Goal: Task Accomplishment & Management: Use online tool/utility

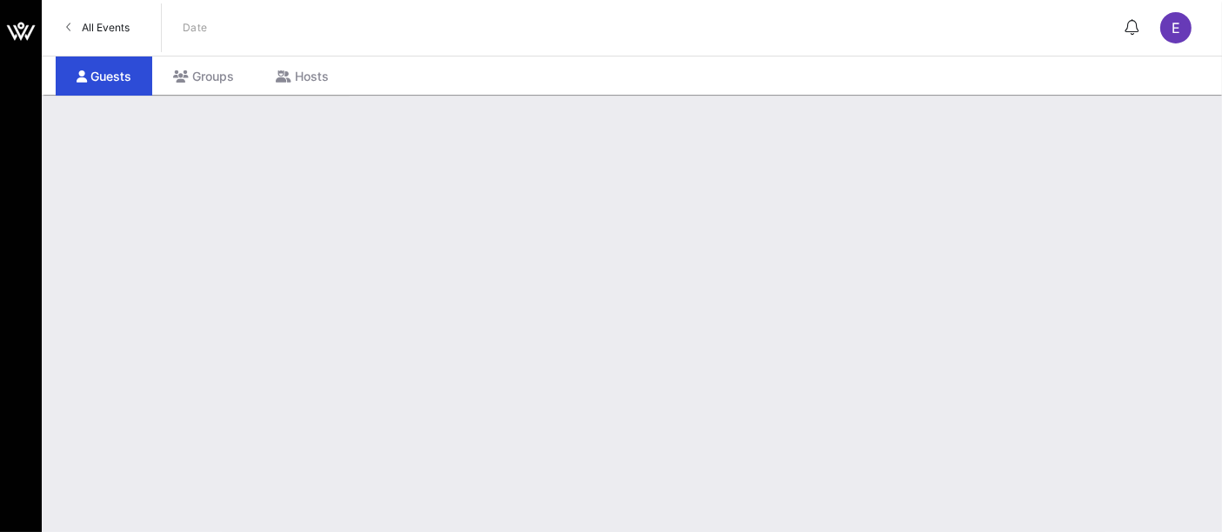
click at [101, 32] on span "All Events" at bounding box center [106, 27] width 48 height 13
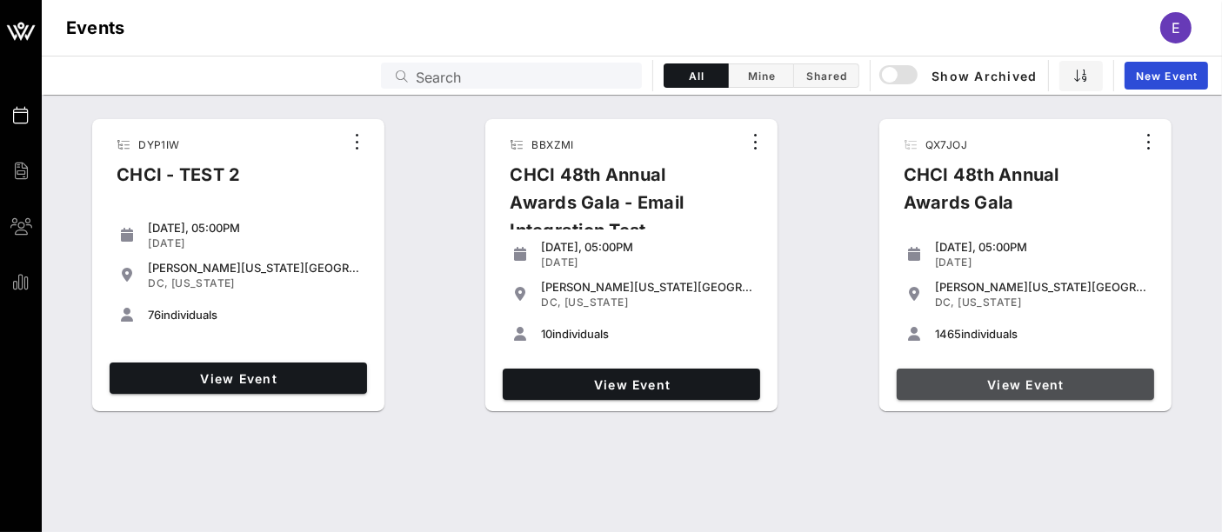
click at [1051, 381] on span "View Event" at bounding box center [1026, 385] width 244 height 15
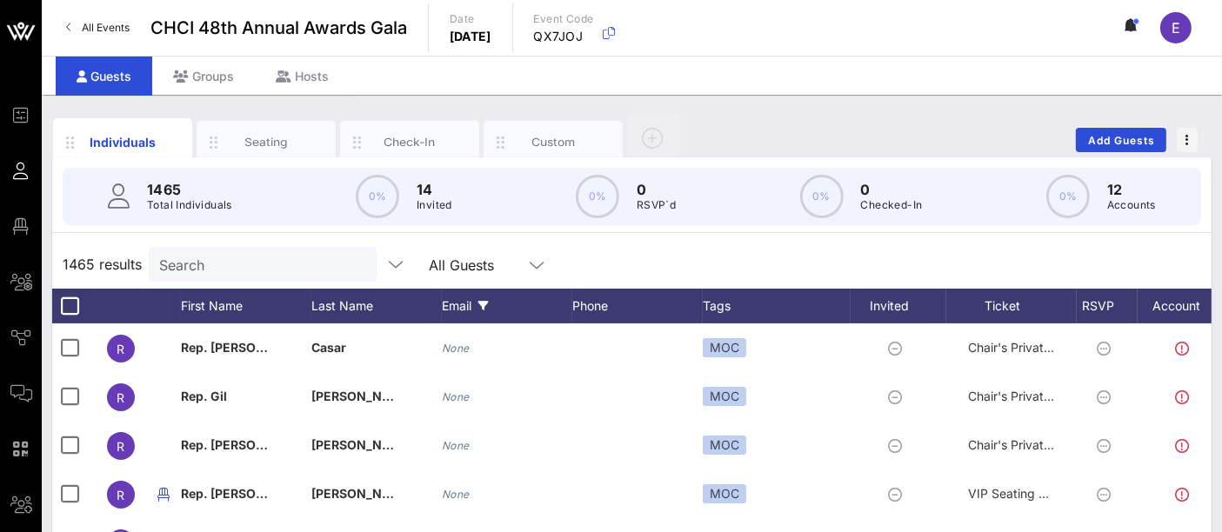
drag, startPoint x: 57, startPoint y: 229, endPoint x: 562, endPoint y: 226, distance: 504.6
click at [0, 0] on span "Floor Plan" at bounding box center [0, 0] width 0 height 0
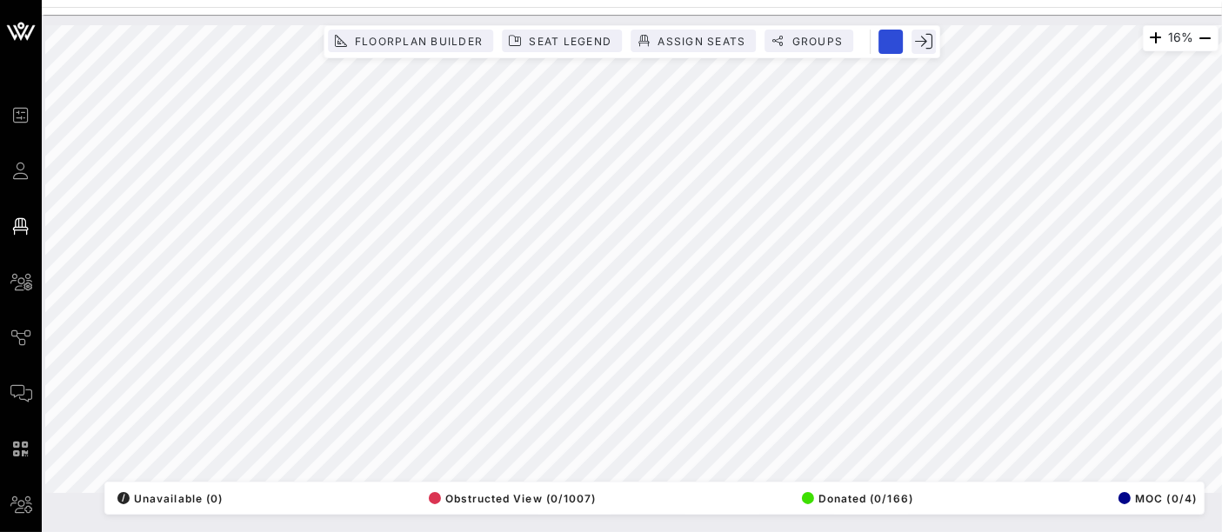
click at [800, 43] on span "Groups" at bounding box center [817, 41] width 52 height 13
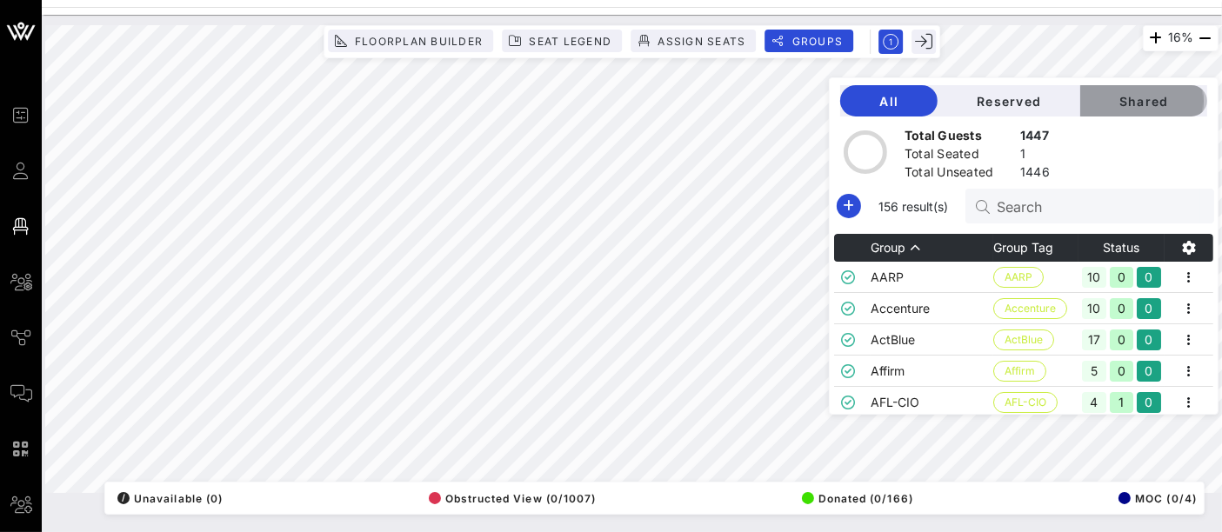
click at [1158, 97] on span "Shared" at bounding box center [1143, 101] width 99 height 15
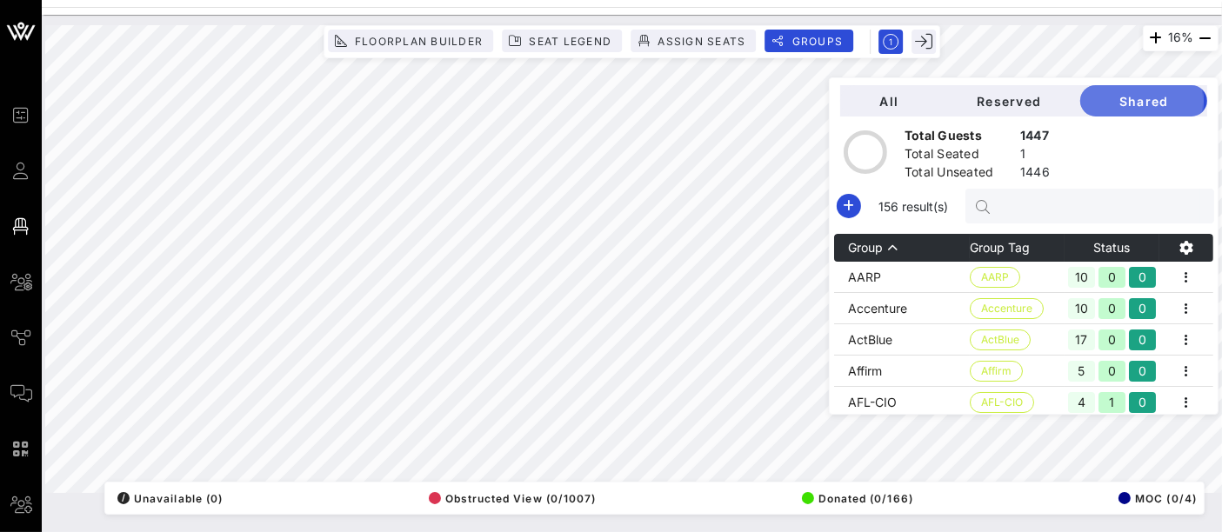
click at [1034, 207] on input "text" at bounding box center [1099, 206] width 204 height 23
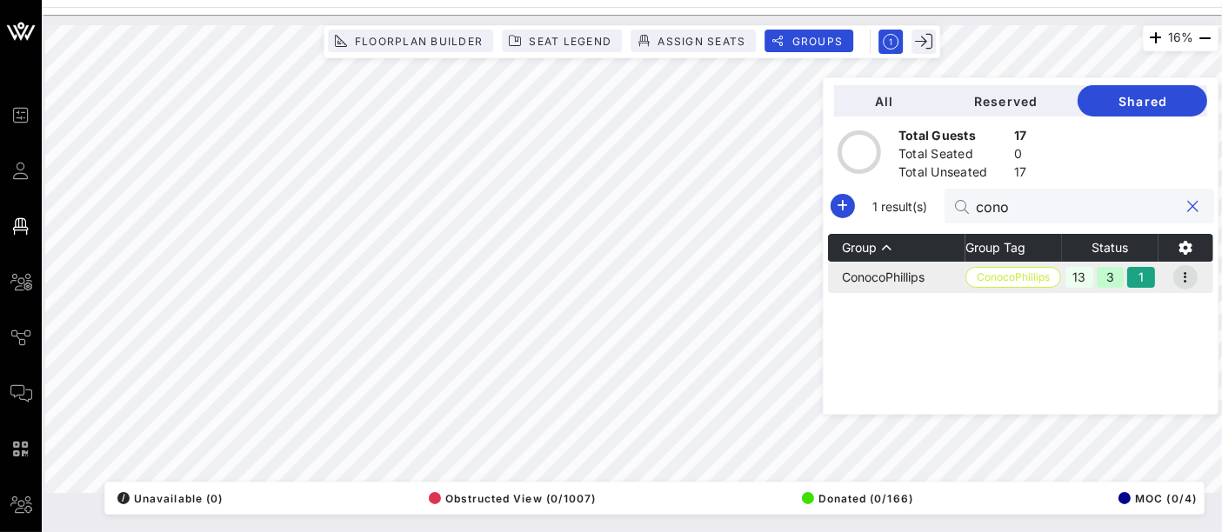
type input "cono"
click at [1188, 276] on icon "button" at bounding box center [1185, 277] width 21 height 21
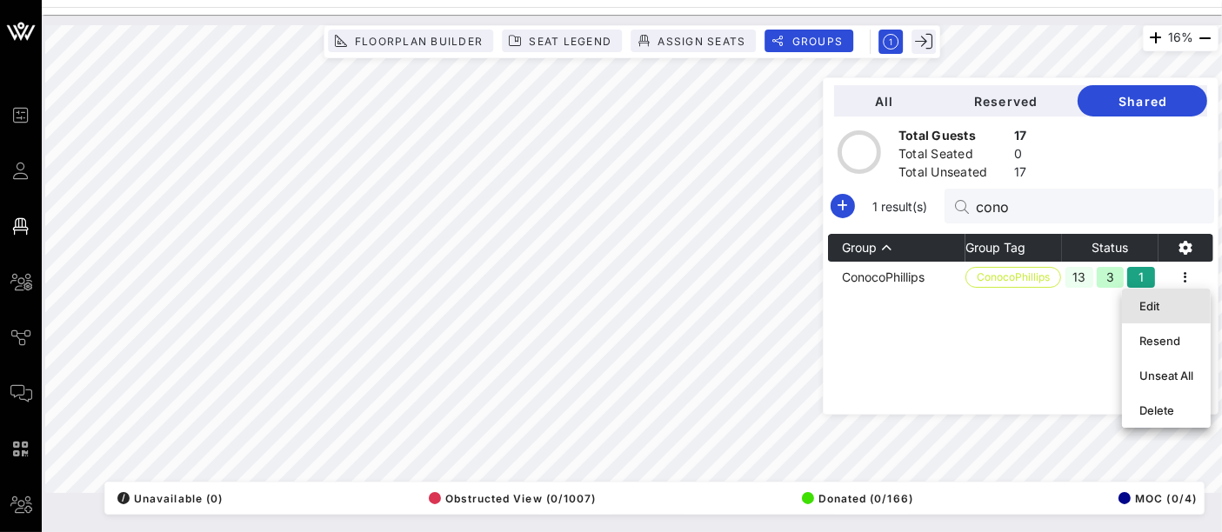
click at [1181, 306] on div "Edit" at bounding box center [1167, 306] width 54 height 14
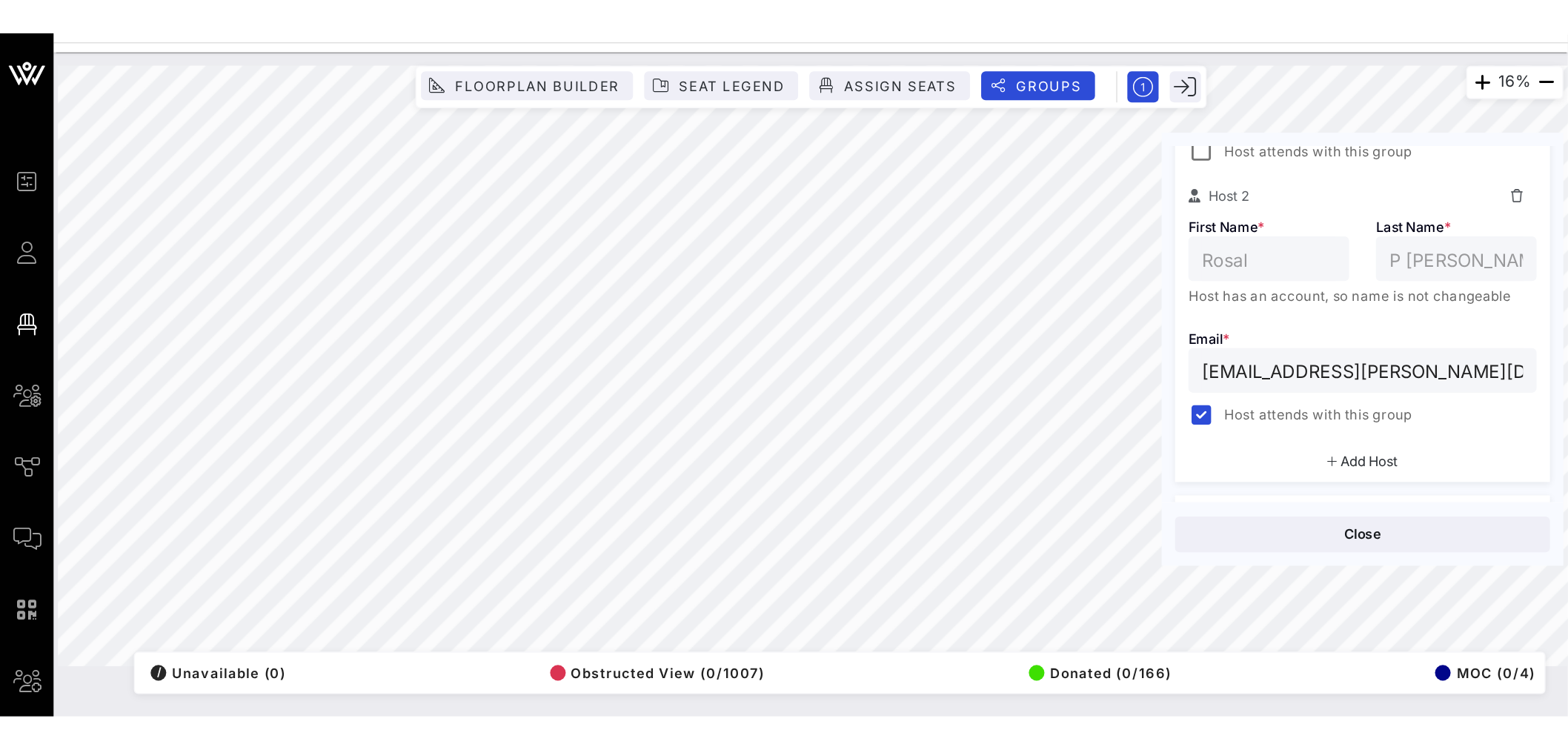
scroll to position [401, 0]
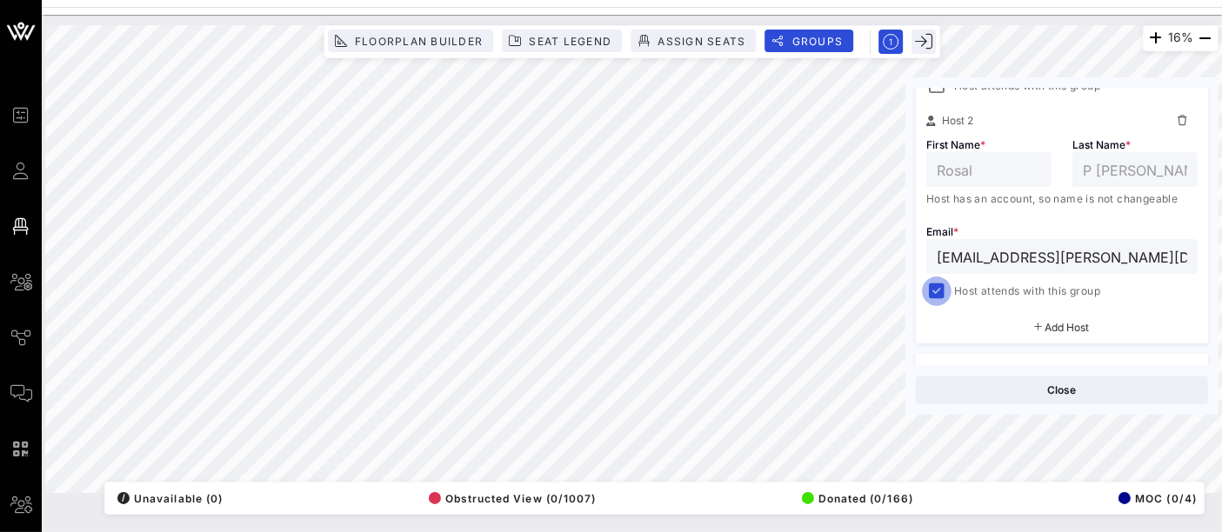
click at [938, 291] on div at bounding box center [937, 291] width 24 height 24
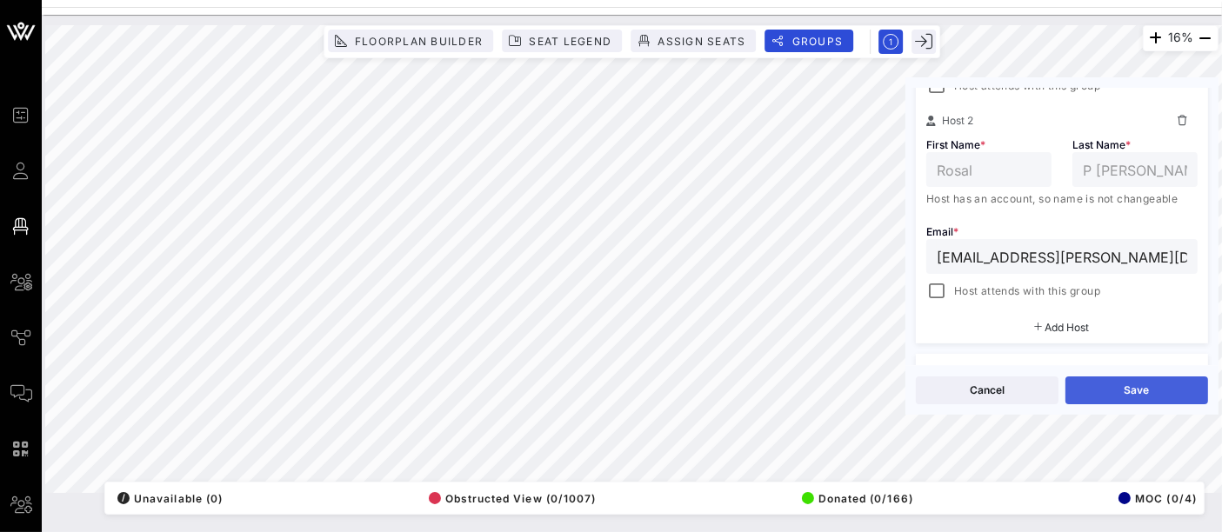
click at [1134, 390] on button "Save" at bounding box center [1137, 391] width 143 height 28
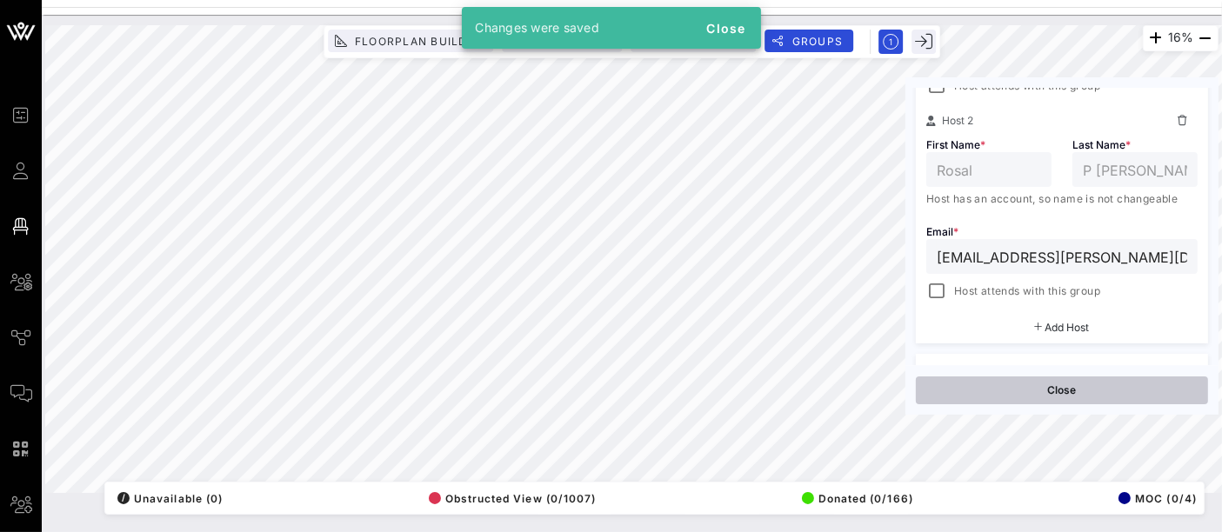
click at [1090, 384] on button "Close" at bounding box center [1062, 391] width 292 height 28
